Goal: Transaction & Acquisition: Subscribe to service/newsletter

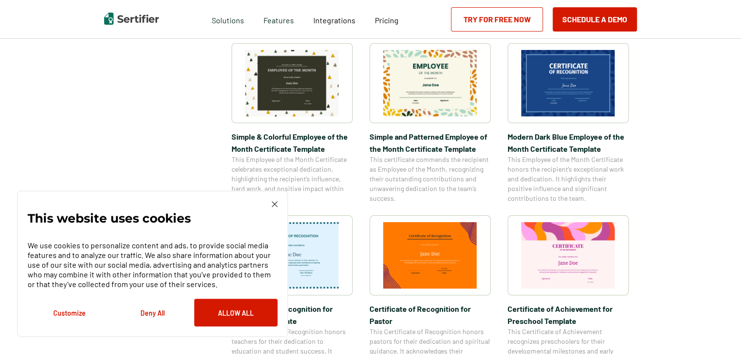
scroll to position [346, 0]
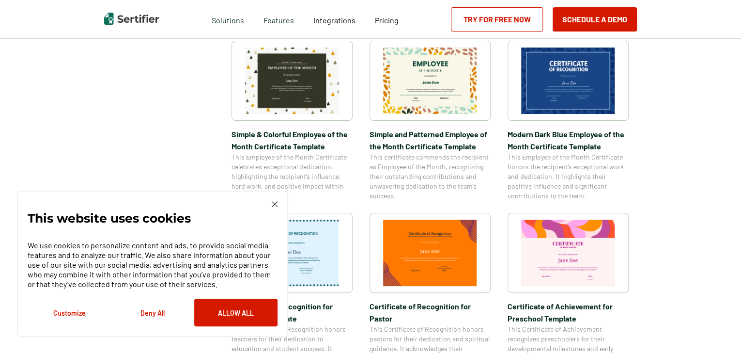
click at [593, 269] on img at bounding box center [568, 253] width 94 height 66
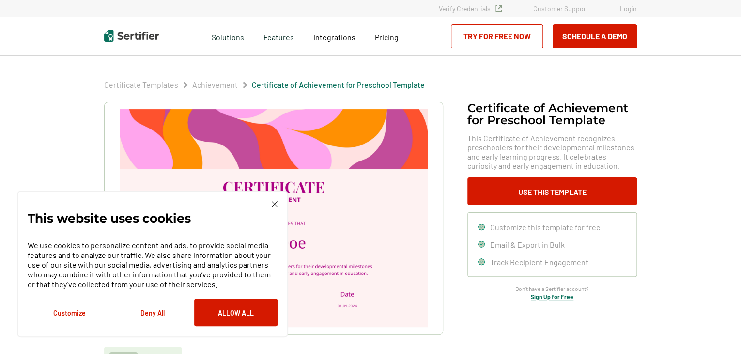
click at [275, 206] on img at bounding box center [275, 204] width 6 height 6
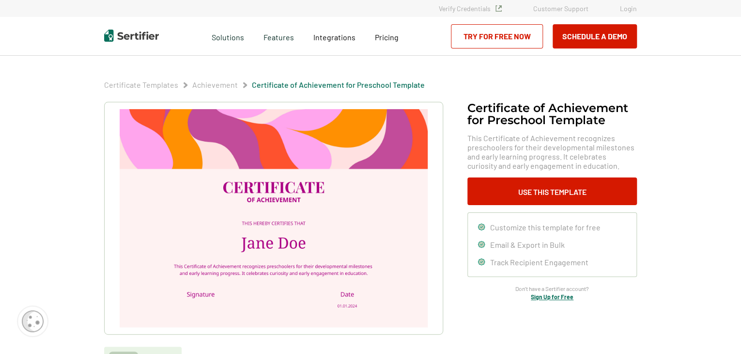
click at [312, 246] on img at bounding box center [274, 218] width 308 height 218
click at [304, 249] on img at bounding box center [274, 218] width 308 height 218
click at [300, 247] on img at bounding box center [274, 218] width 308 height 218
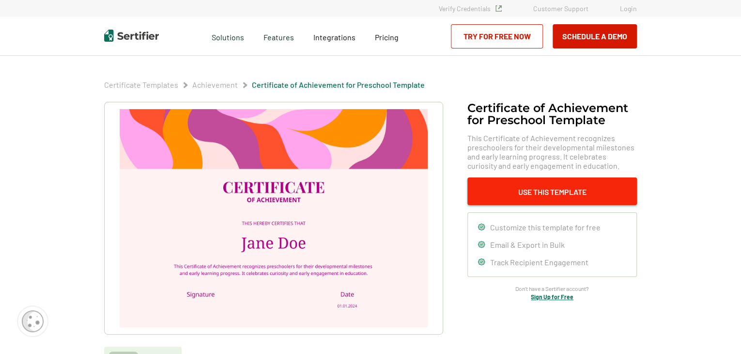
click at [568, 187] on button "Use This Template" at bounding box center [553, 191] width 170 height 28
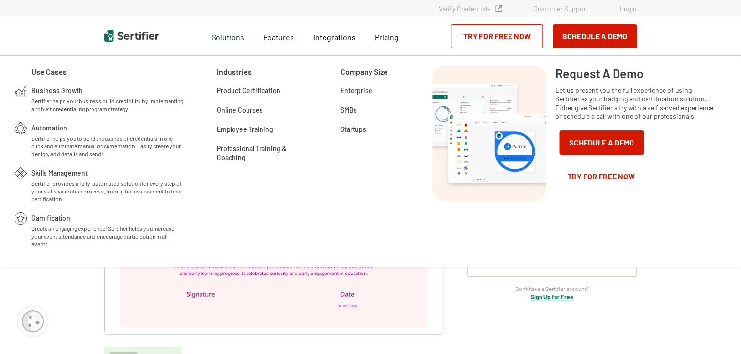
click at [558, 220] on div "Request A Demo Let us present you the full experience of using Sertifier as you…" at bounding box center [637, 161] width 162 height 192
click at [510, 36] on link "Try for Free Now" at bounding box center [497, 36] width 92 height 24
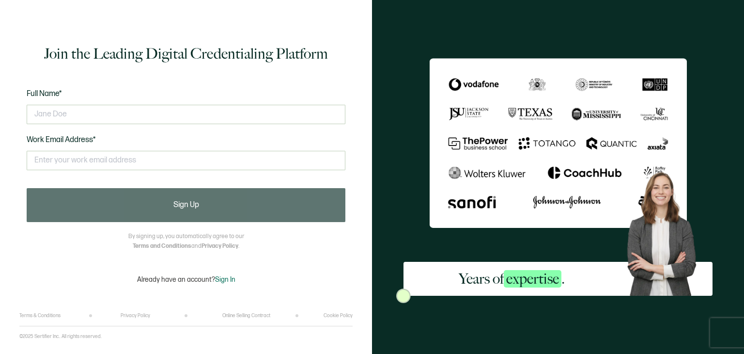
click at [192, 101] on div at bounding box center [186, 114] width 319 height 29
click at [149, 119] on input "text" at bounding box center [186, 114] width 319 height 19
